Goal: Information Seeking & Learning: Learn about a topic

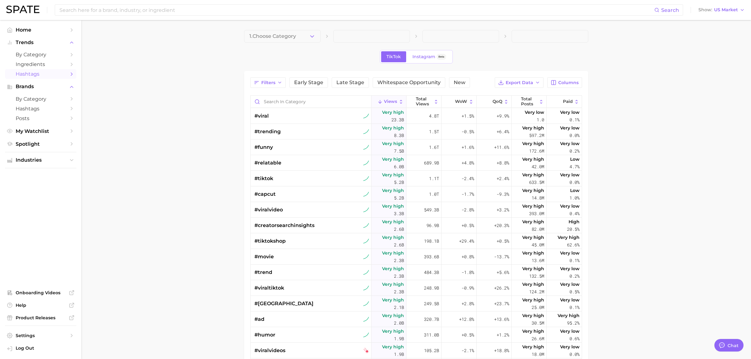
type textarea "x"
click at [290, 107] on input "Search in category" at bounding box center [308, 102] width 120 height 12
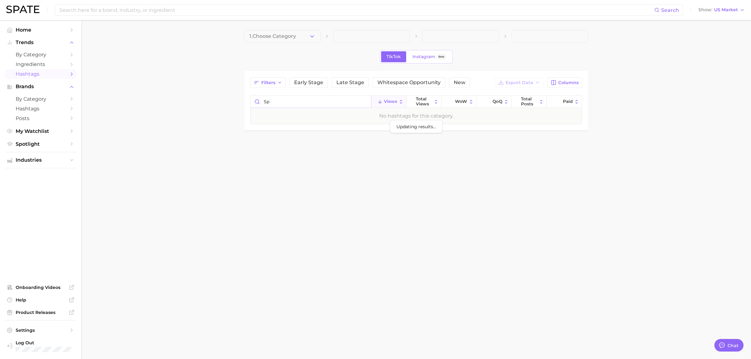
type input "s"
click at [253, 158] on main "1. Choose Category TikTok Instagram Beta Filters Early Stage Late Stage Whitesp…" at bounding box center [416, 91] width 670 height 142
click at [286, 102] on input "coctailscent" at bounding box center [311, 102] width 120 height 12
drag, startPoint x: 294, startPoint y: 103, endPoint x: 281, endPoint y: 105, distance: 13.3
click at [281, 105] on input "coctailscent" at bounding box center [311, 102] width 120 height 12
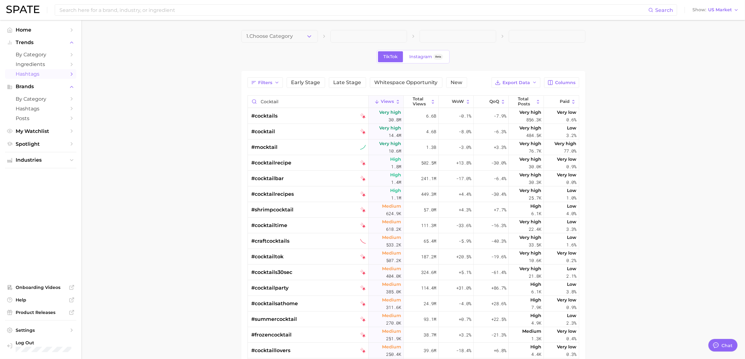
click at [713, 44] on main "1. Choose Category TikTok Instagram Beta Filters Early Stage Late Stage Whitesp…" at bounding box center [413, 256] width 664 height 472
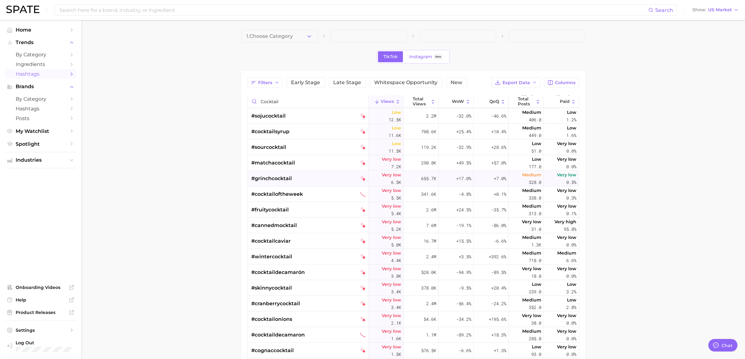
scroll to position [743, 0]
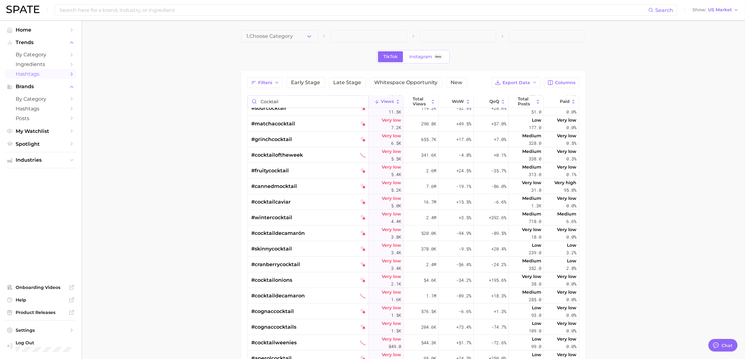
click at [325, 105] on input "cocktail" at bounding box center [308, 102] width 120 height 12
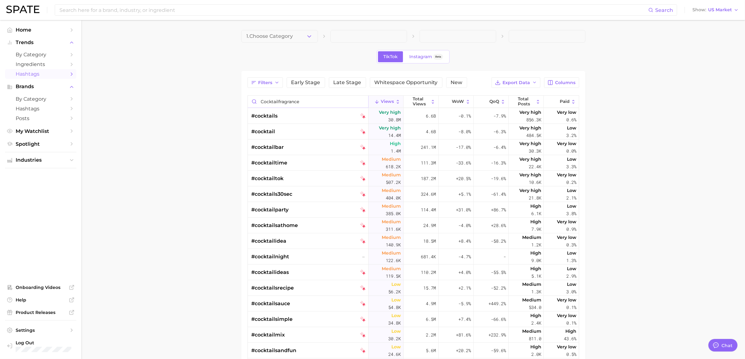
type input "cocktailfragrance"
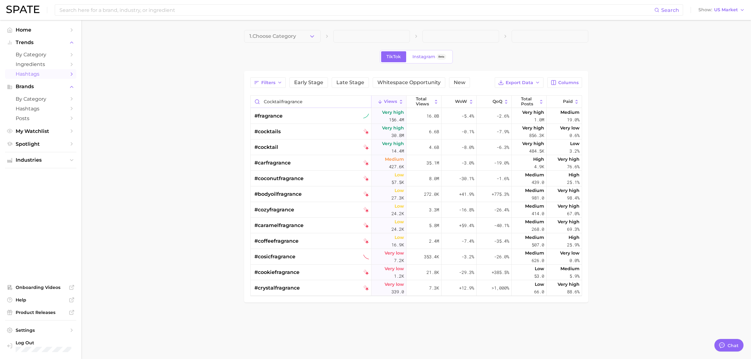
click at [364, 102] on input "cocktailfragrance" at bounding box center [311, 102] width 120 height 12
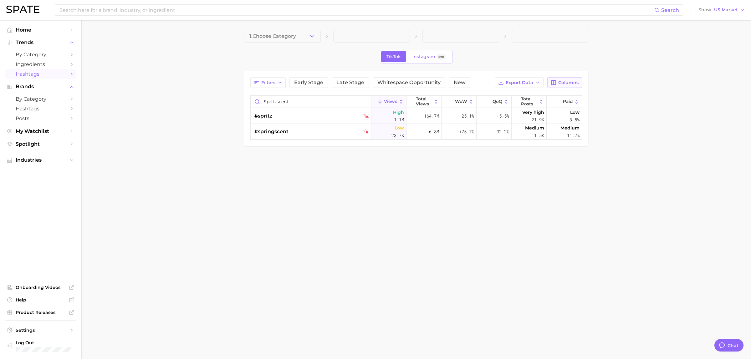
click at [565, 80] on span "Columns" at bounding box center [568, 82] width 20 height 5
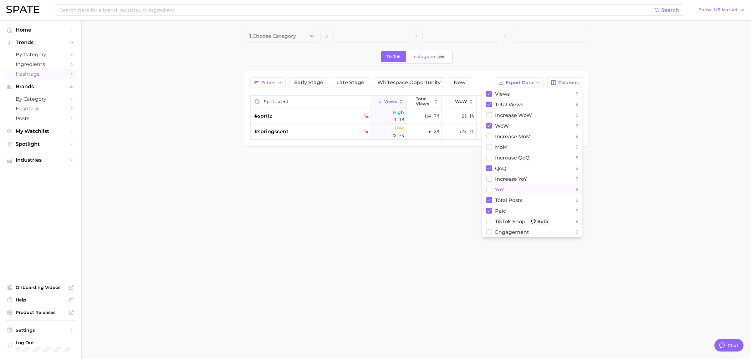
click at [487, 191] on rect at bounding box center [489, 189] width 5 height 5
click at [437, 179] on body "Search Show US Market Home Trends by Category Ingredients Hashtags Brands by Ca…" at bounding box center [375, 179] width 751 height 359
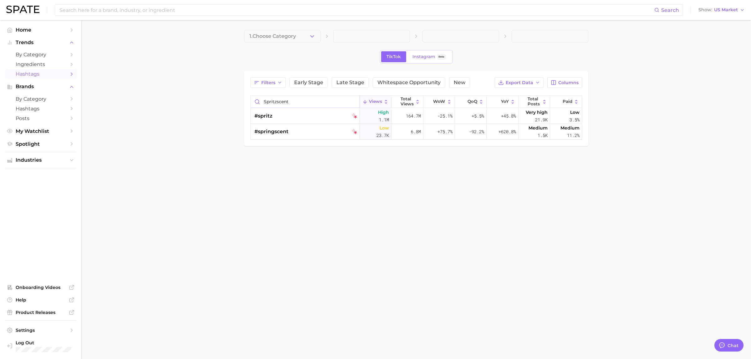
click at [289, 102] on input "spritzscent" at bounding box center [305, 102] width 109 height 12
type input "proseccofragrance"
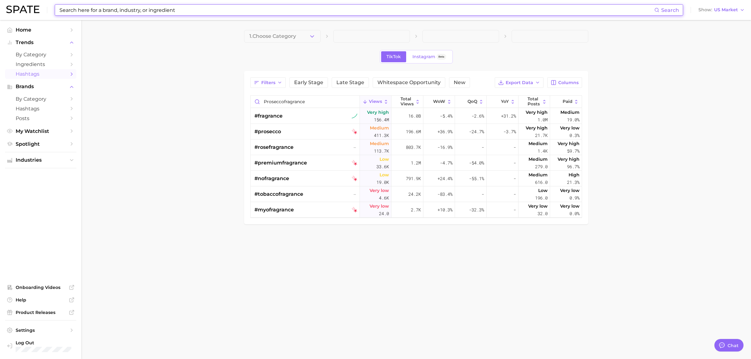
click at [102, 9] on input at bounding box center [357, 10] width 596 height 11
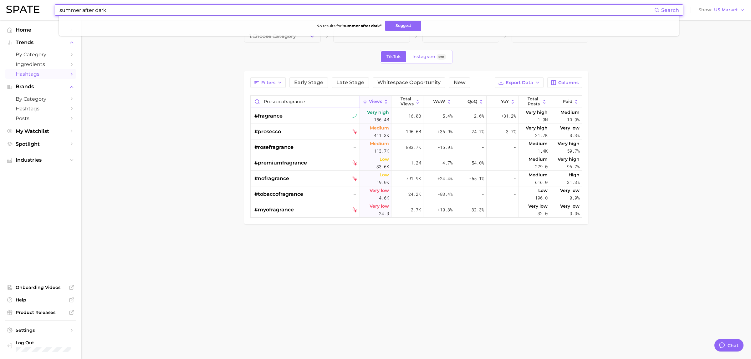
type input "summer after dark"
click at [334, 104] on input "proseccofragrance" at bounding box center [305, 102] width 109 height 12
click at [334, 102] on input "proseccofragrance" at bounding box center [305, 102] width 109 height 12
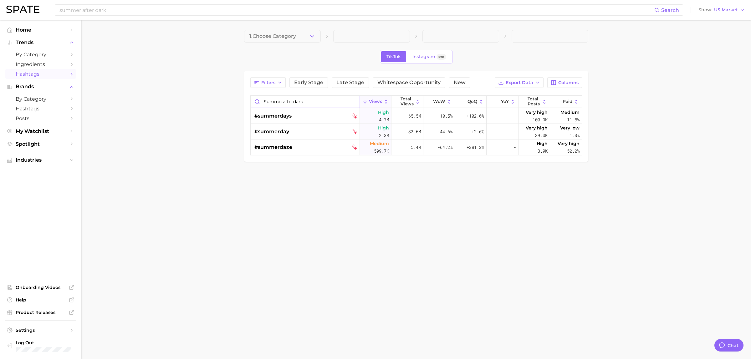
click at [298, 102] on input "summerafterdark" at bounding box center [305, 102] width 109 height 12
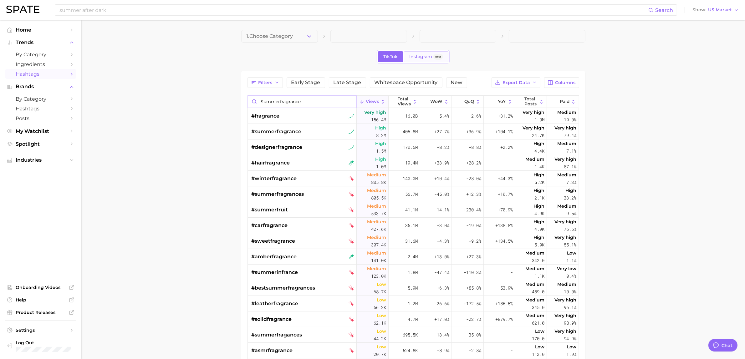
type input "summerfragrance"
click at [415, 53] on link "Instagram Beta" at bounding box center [426, 56] width 44 height 11
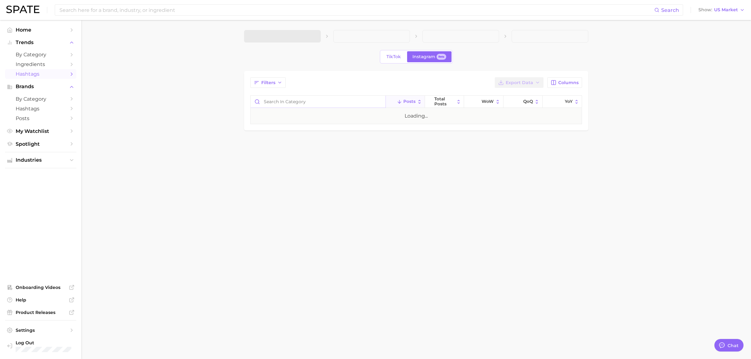
click at [327, 100] on input "Search in category" at bounding box center [318, 102] width 135 height 12
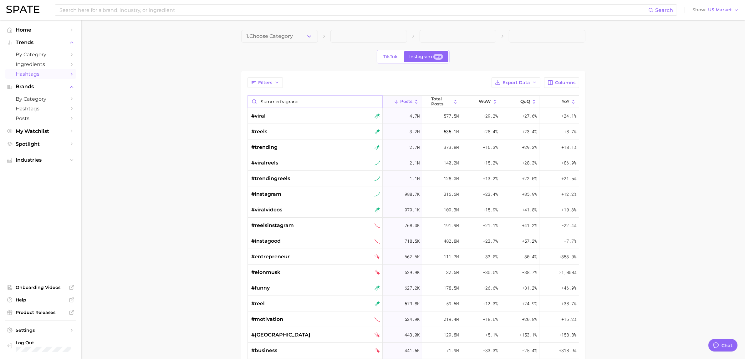
type input "summerfragrance"
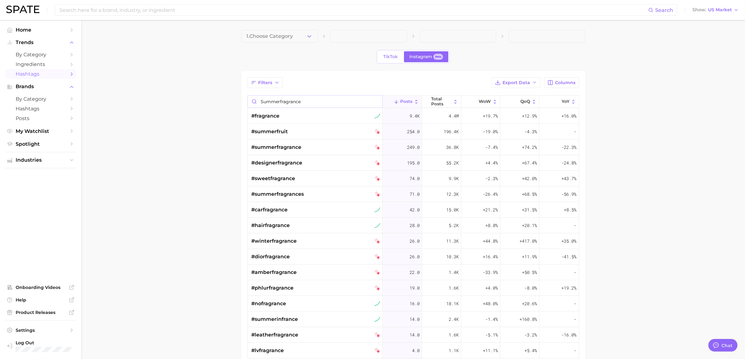
click at [371, 103] on input "summerfragrance" at bounding box center [315, 102] width 135 height 12
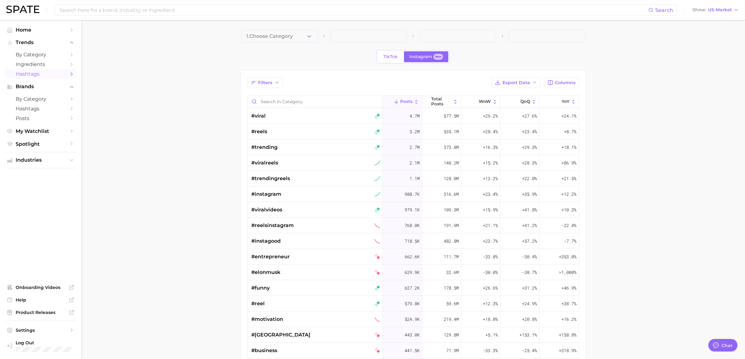
click at [198, 16] on div "Search Show US Market" at bounding box center [372, 10] width 733 height 20
click at [197, 13] on input at bounding box center [354, 10] width 590 height 11
type input "Tropical Kitsch"
click at [345, 107] on input "Search in category" at bounding box center [315, 102] width 135 height 12
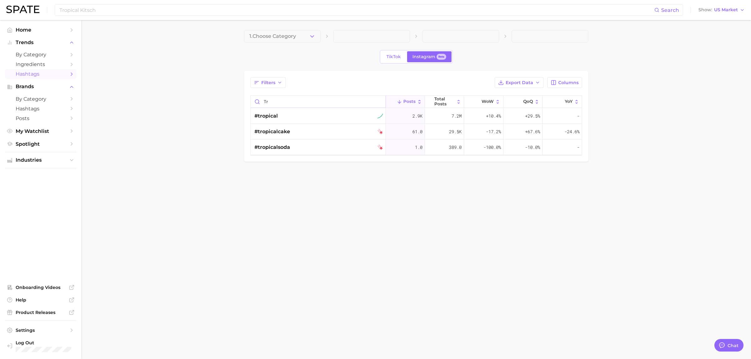
type input "T"
type input "N"
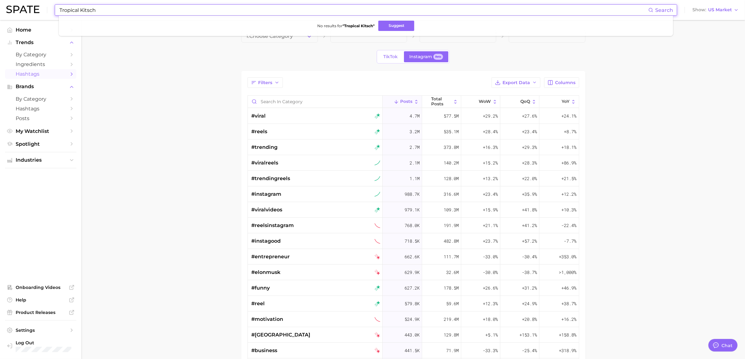
click at [309, 8] on input "Tropical Kitsch" at bounding box center [354, 10] width 590 height 11
type input "T"
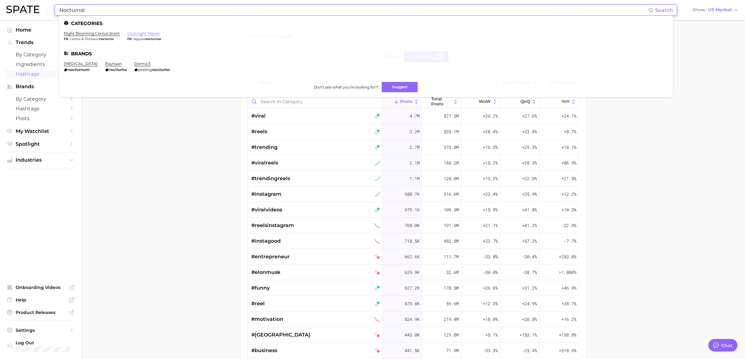
type input "Nocturnal"
click at [143, 33] on link "overnight waves" at bounding box center [143, 33] width 32 height 5
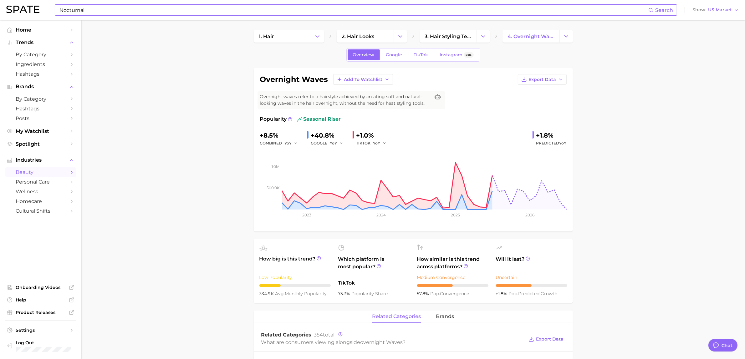
click at [133, 8] on input "Nocturnal" at bounding box center [354, 10] width 590 height 11
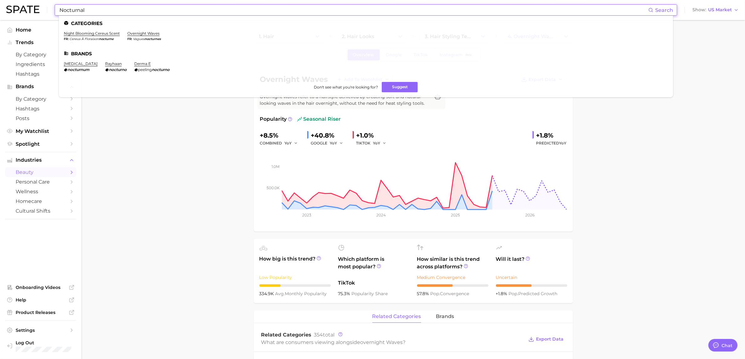
click at [135, 8] on input "Nocturnal" at bounding box center [354, 10] width 590 height 11
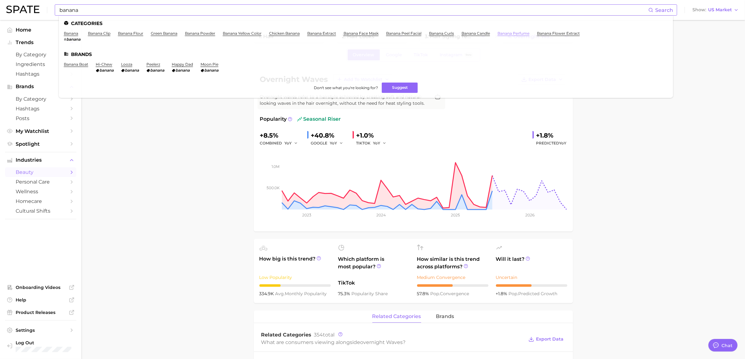
click at [518, 33] on link "banana perfume" at bounding box center [514, 33] width 32 height 5
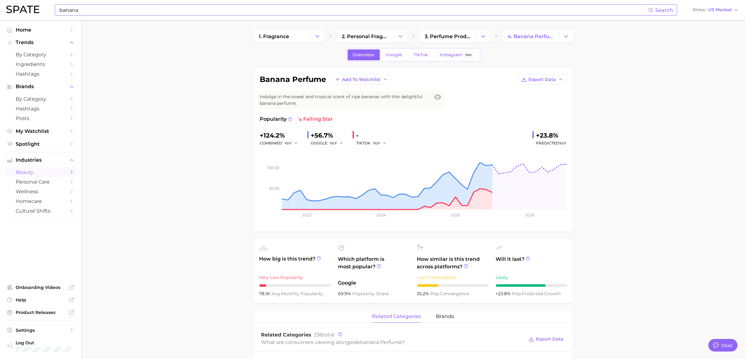
click at [133, 16] on div "banana Search Show US Market" at bounding box center [372, 10] width 733 height 20
click at [132, 12] on input "banana" at bounding box center [354, 10] width 590 height 11
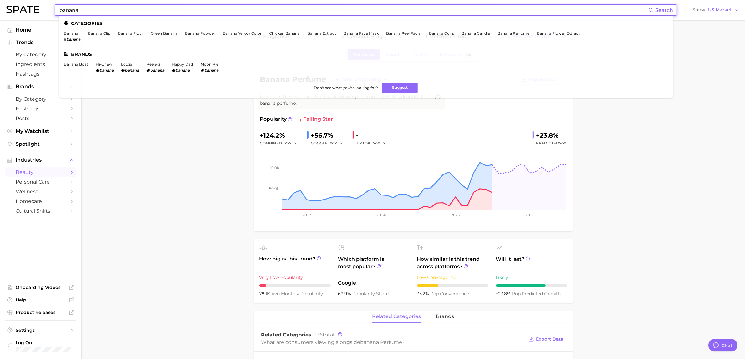
click at [132, 12] on input "banana" at bounding box center [354, 10] width 590 height 11
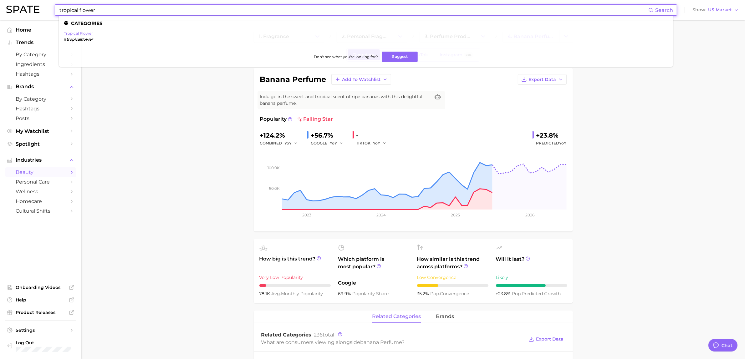
type input "tropical flower"
click at [86, 33] on link "tropical flower" at bounding box center [78, 33] width 29 height 5
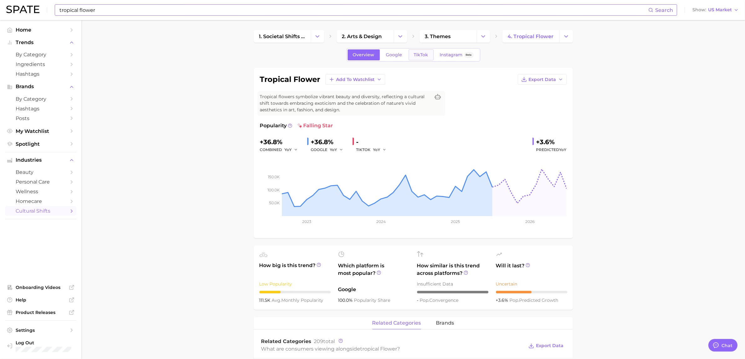
click at [420, 53] on span "TikTok" at bounding box center [421, 54] width 14 height 5
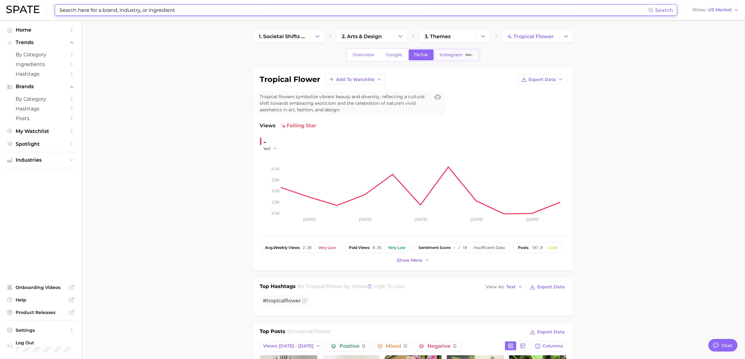
click at [445, 55] on span "Instagram" at bounding box center [451, 54] width 23 height 5
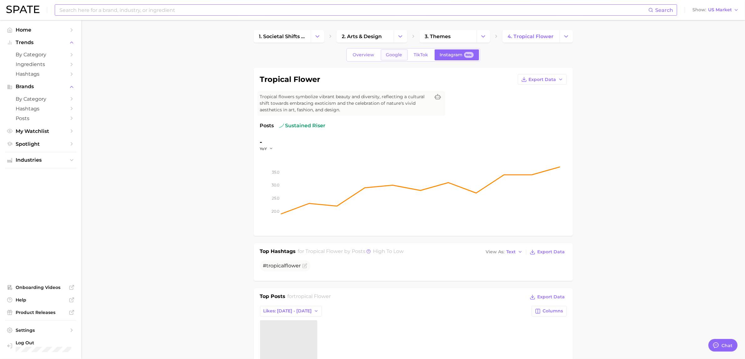
click at [395, 53] on span "Google" at bounding box center [394, 54] width 16 height 5
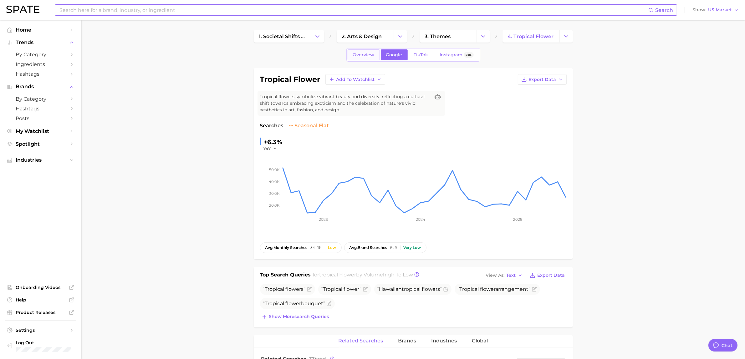
click at [369, 54] on span "Overview" at bounding box center [364, 54] width 22 height 5
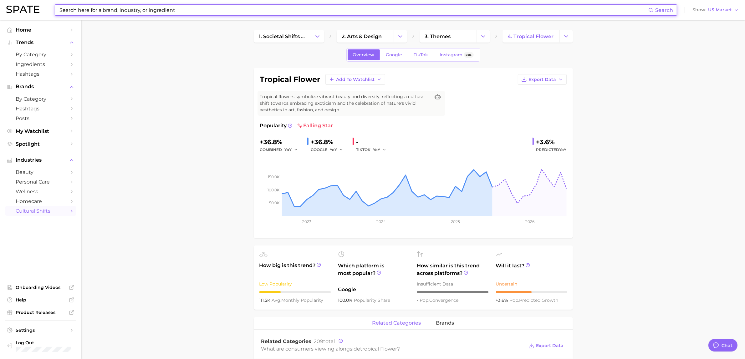
click at [255, 12] on input at bounding box center [354, 10] width 590 height 11
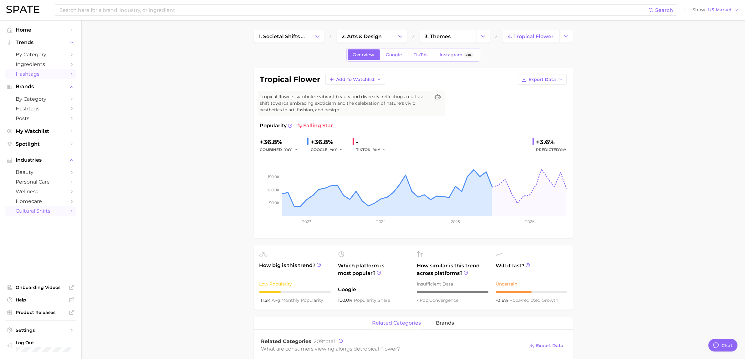
click at [34, 74] on span "Hashtags" at bounding box center [41, 74] width 50 height 6
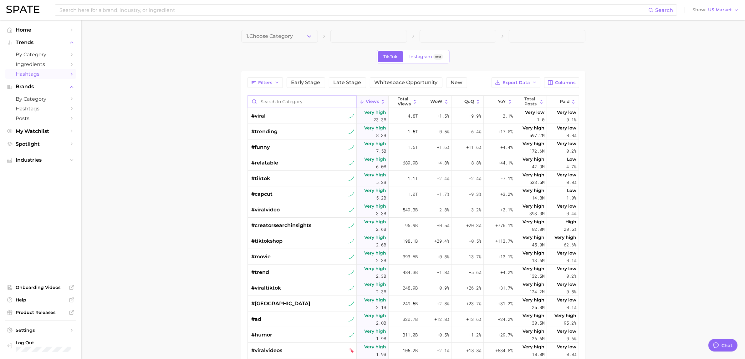
click at [311, 100] on input "Search in category" at bounding box center [302, 102] width 109 height 12
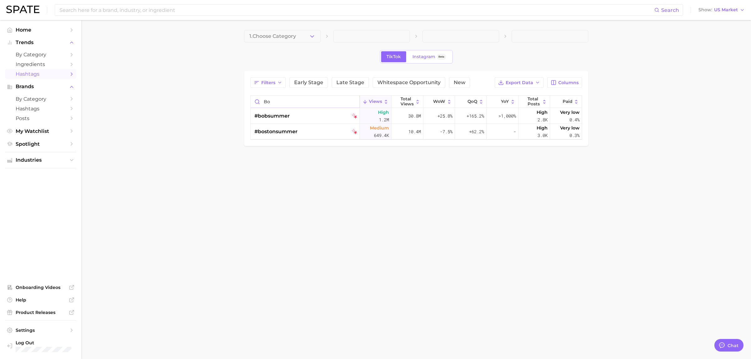
type input "b"
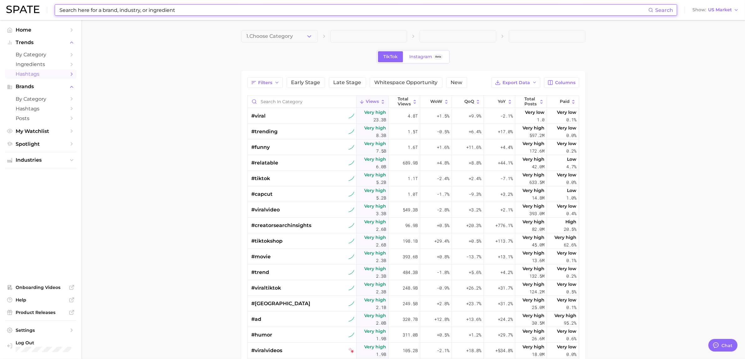
click at [82, 7] on input at bounding box center [354, 10] width 590 height 11
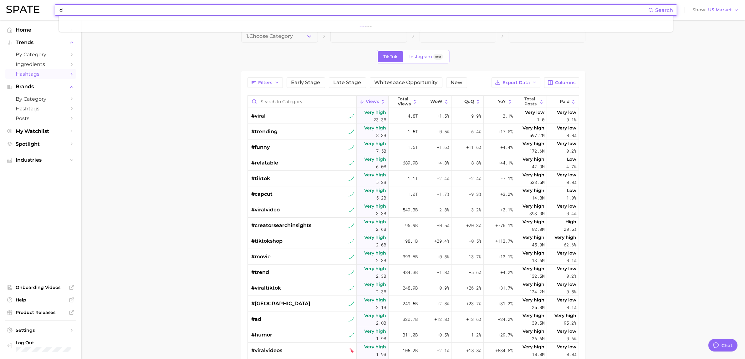
type input "c"
type input "t"
type input "summer candle"
click at [78, 33] on link "summer candle" at bounding box center [79, 33] width 31 height 5
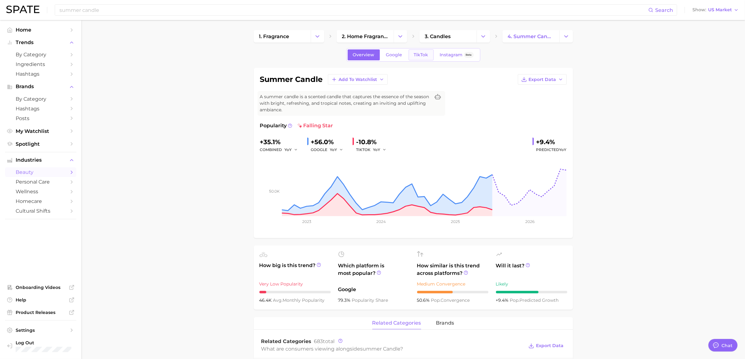
click at [415, 55] on span "TikTok" at bounding box center [421, 54] width 14 height 5
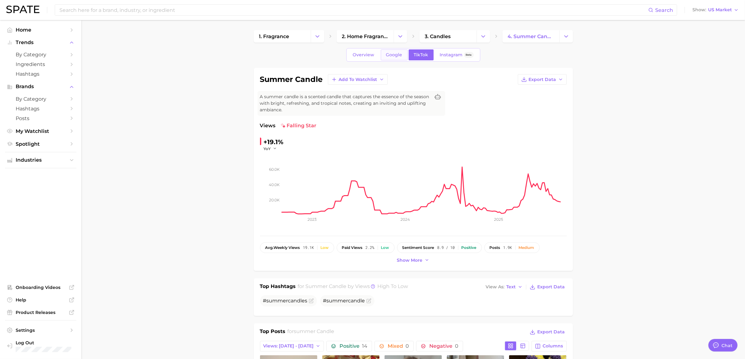
click at [390, 54] on span "Google" at bounding box center [394, 54] width 16 height 5
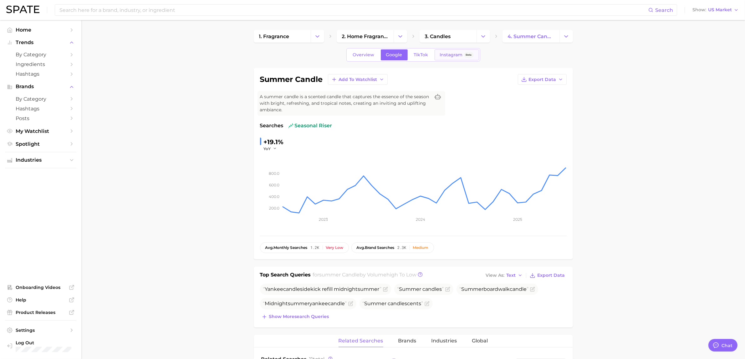
click at [447, 56] on span "Instagram" at bounding box center [451, 54] width 23 height 5
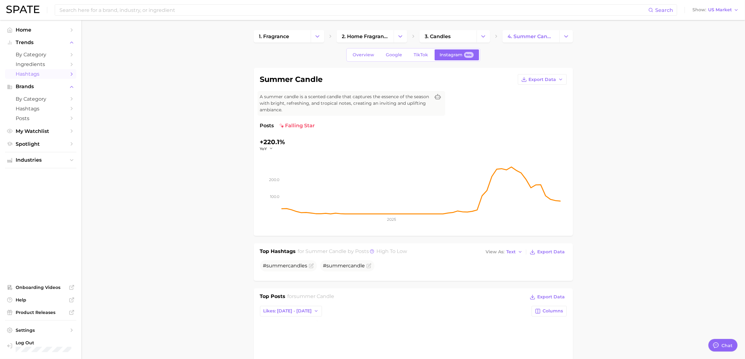
click at [38, 76] on span "Hashtags" at bounding box center [41, 74] width 50 height 6
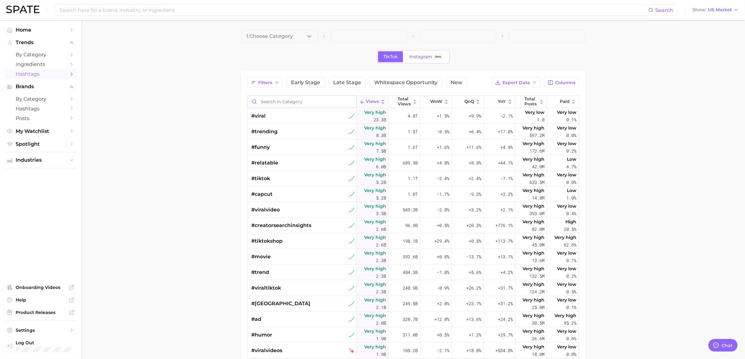
click at [277, 102] on input "Search in category" at bounding box center [302, 102] width 109 height 12
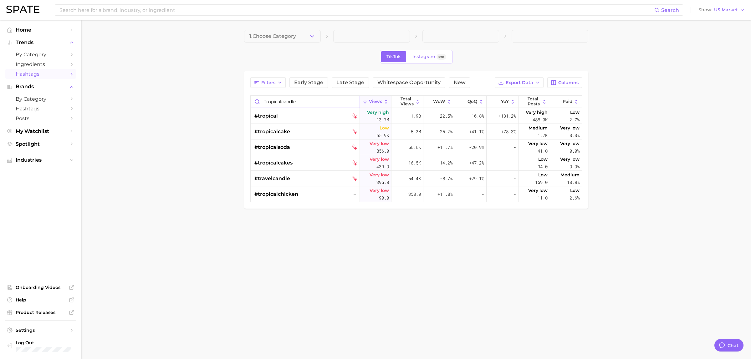
drag, startPoint x: 280, startPoint y: 102, endPoint x: 250, endPoint y: 102, distance: 30.7
click at [250, 102] on div "Filters Early Stage Late Stage Whitespace Opportunity New Export Data Columns T…" at bounding box center [416, 140] width 344 height 138
type input "paradise"
click at [284, 130] on span "#perfumeparadise" at bounding box center [278, 132] width 48 height 8
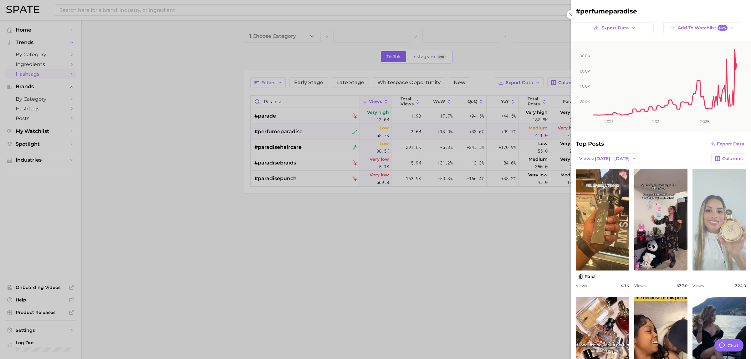
click at [712, 245] on link "view post on TikTok" at bounding box center [720, 220] width 54 height 102
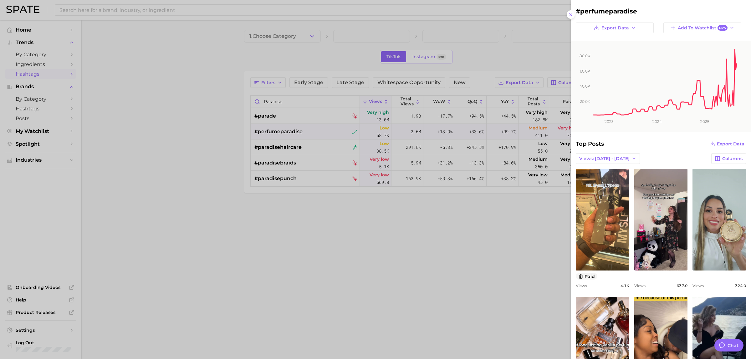
click at [99, 12] on div at bounding box center [375, 179] width 751 height 359
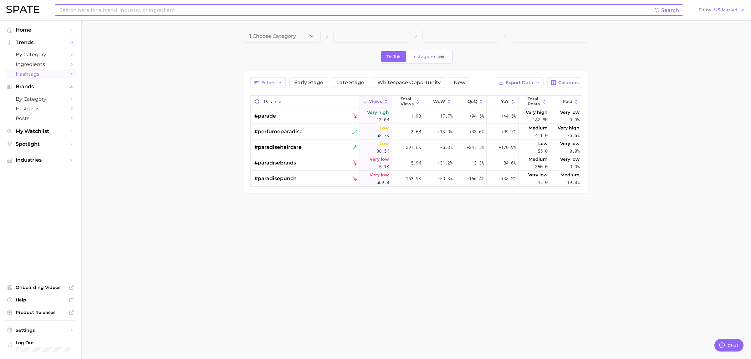
click at [91, 7] on input at bounding box center [357, 10] width 596 height 11
type input "perfume paradise"
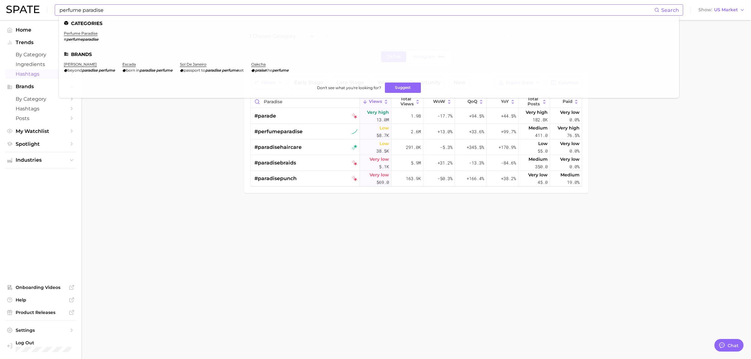
click at [97, 38] on em "perfumeparadise" at bounding box center [82, 39] width 32 height 5
click at [90, 34] on link "perfume paradise" at bounding box center [81, 33] width 34 height 5
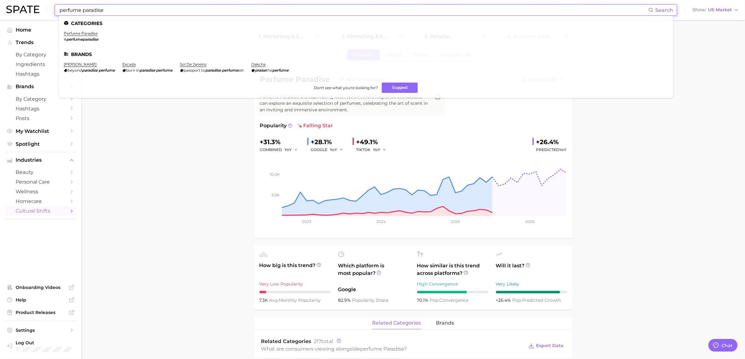
click at [171, 9] on input "perfume paradise" at bounding box center [354, 10] width 590 height 11
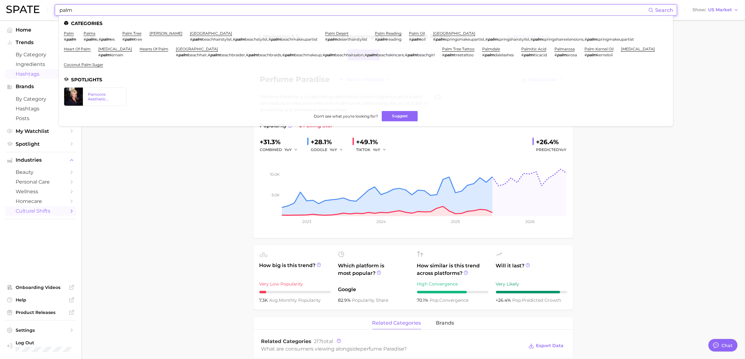
type input "palm"
click at [47, 72] on span "Hashtags" at bounding box center [41, 74] width 50 height 6
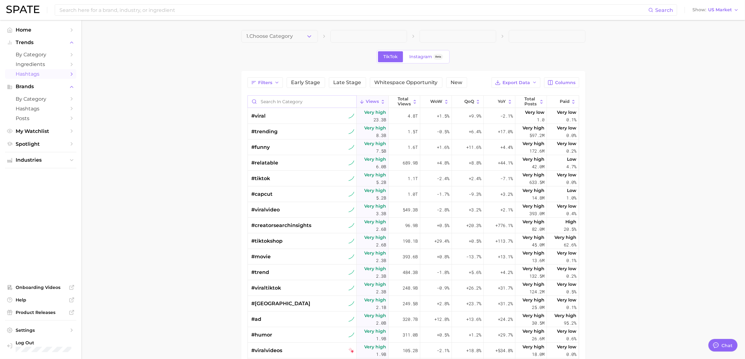
click at [317, 96] on input "Search in category" at bounding box center [302, 102] width 109 height 12
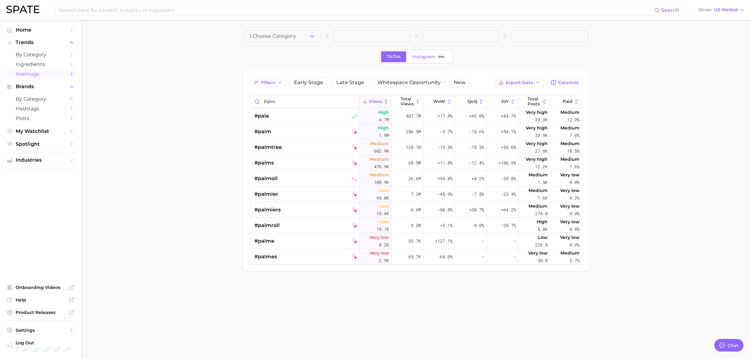
type input "palm"
click at [107, 107] on main "1. Choose Category TikTok Instagram Beta Filters Early Stage Late Stage Whitesp…" at bounding box center [416, 161] width 670 height 283
click at [95, 12] on input at bounding box center [357, 10] width 596 height 11
type input "miamifragrance"
click at [273, 103] on input "palm" at bounding box center [305, 102] width 109 height 12
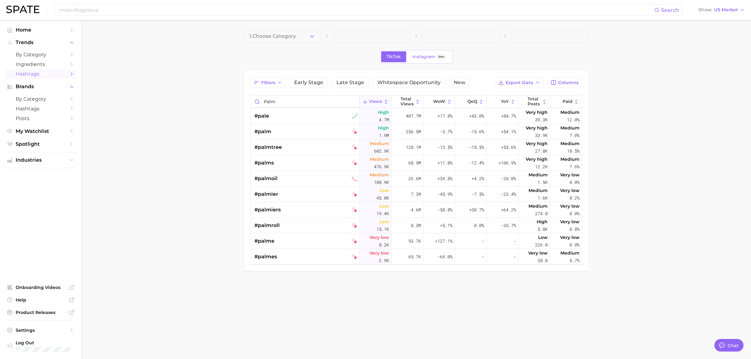
click at [273, 103] on input "palm" at bounding box center [305, 102] width 109 height 12
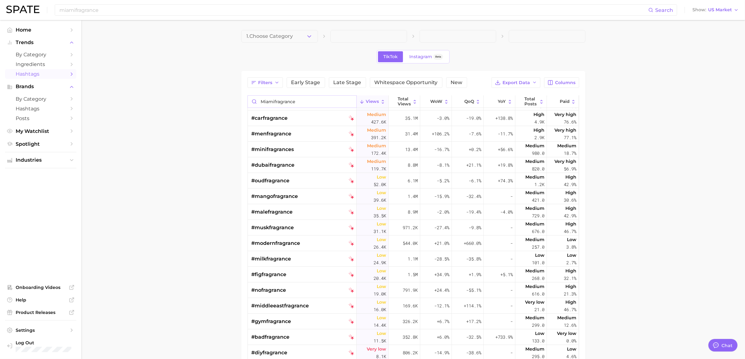
click at [280, 100] on input "miamifragrance" at bounding box center [302, 102] width 109 height 12
click at [280, 101] on input "miamifragrance" at bounding box center [302, 102] width 109 height 12
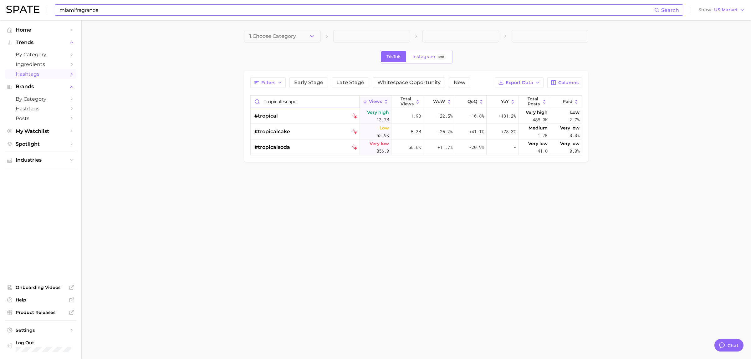
type input "tropicalescape"
click at [171, 7] on input "miamifragrance" at bounding box center [357, 10] width 596 height 11
click at [96, 7] on input "Tropical escape" at bounding box center [357, 10] width 596 height 11
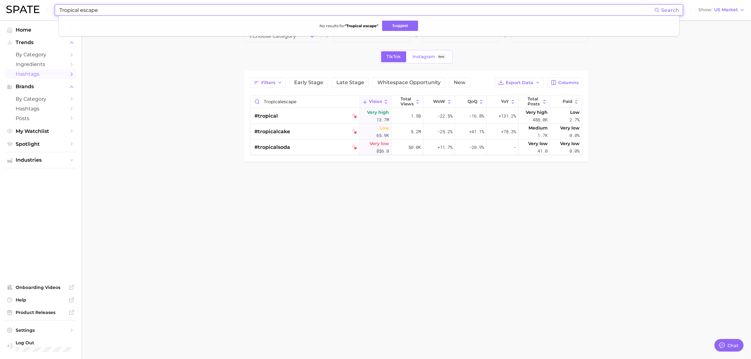
click at [96, 7] on input "Tropical escape" at bounding box center [357, 10] width 596 height 11
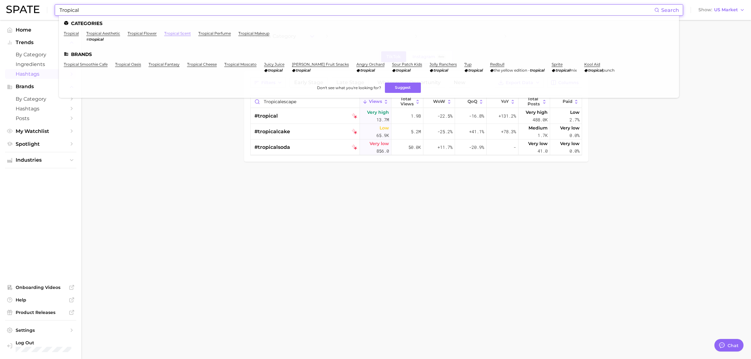
type input "Tropical"
click at [181, 32] on link "tropical scent" at bounding box center [177, 33] width 27 height 5
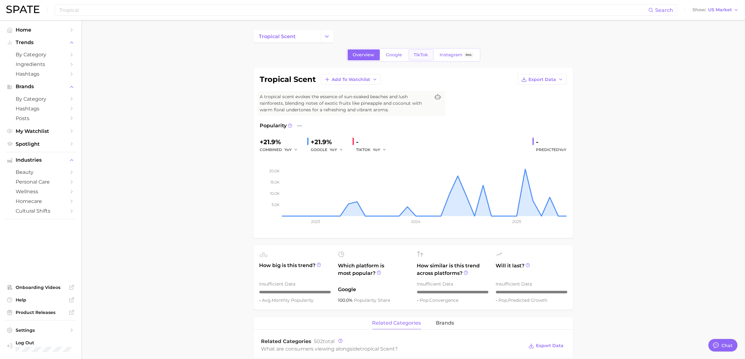
click at [417, 52] on span "TikTok" at bounding box center [421, 54] width 14 height 5
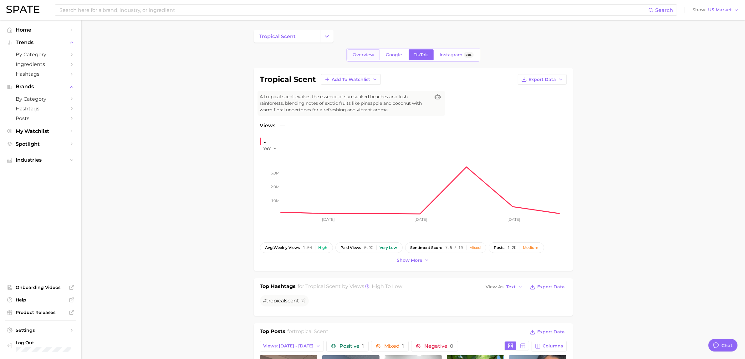
click at [363, 54] on span "Overview" at bounding box center [364, 54] width 22 height 5
click at [77, 11] on input at bounding box center [354, 10] width 590 height 11
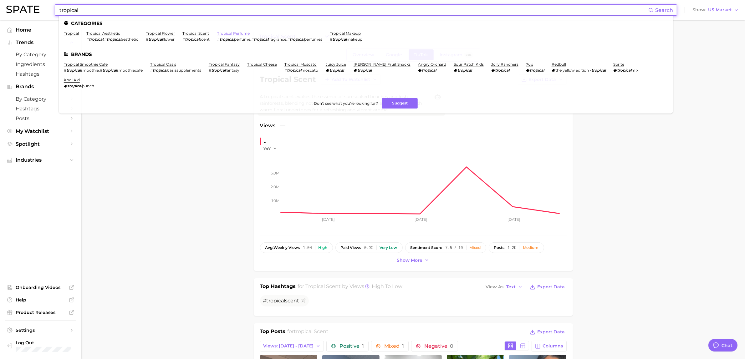
type input "tropical"
click at [240, 33] on link "tropical perfume" at bounding box center [233, 33] width 33 height 5
